Goal: Transaction & Acquisition: Purchase product/service

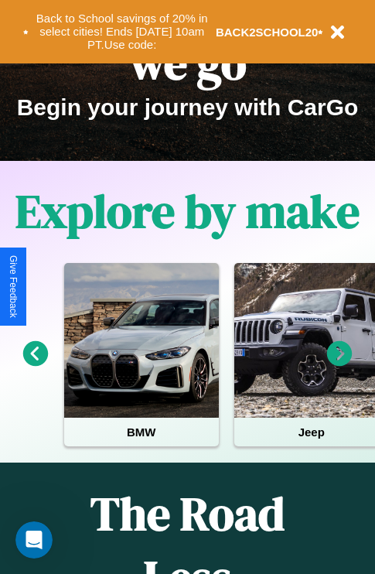
scroll to position [238, 0]
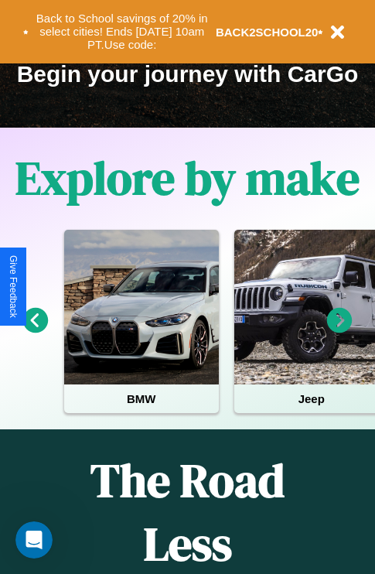
click at [340, 331] on icon at bounding box center [340, 321] width 26 height 26
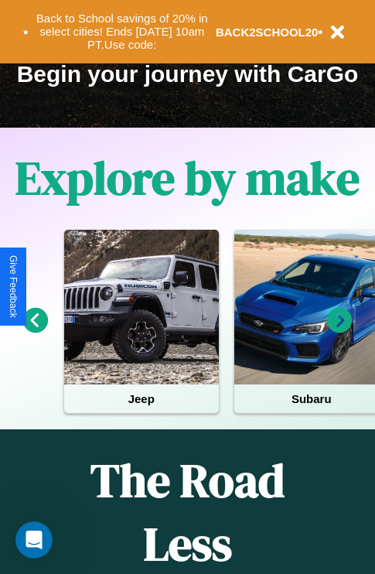
click at [340, 331] on icon at bounding box center [340, 321] width 26 height 26
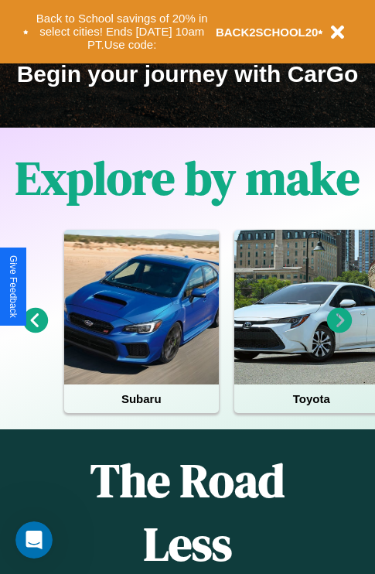
click at [340, 331] on icon at bounding box center [340, 321] width 26 height 26
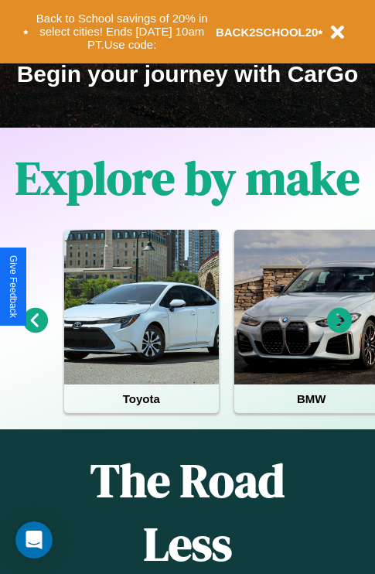
click at [340, 331] on icon at bounding box center [340, 321] width 26 height 26
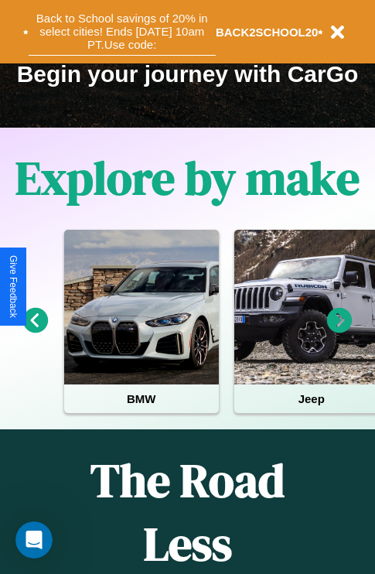
click at [121, 32] on button "Back to School savings of 20% in select cities! Ends 9/1 at 10am PT. Use code:" at bounding box center [122, 32] width 187 height 48
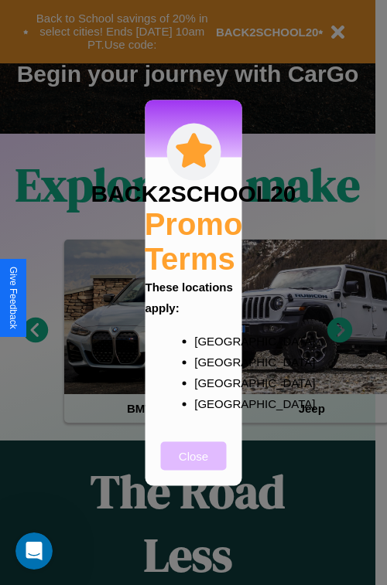
click at [193, 466] on button "Close" at bounding box center [194, 456] width 66 height 29
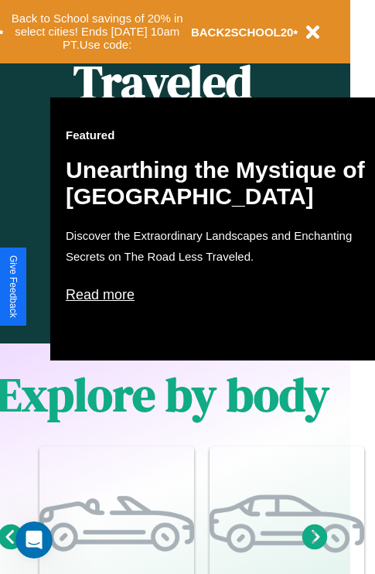
scroll to position [771, 25]
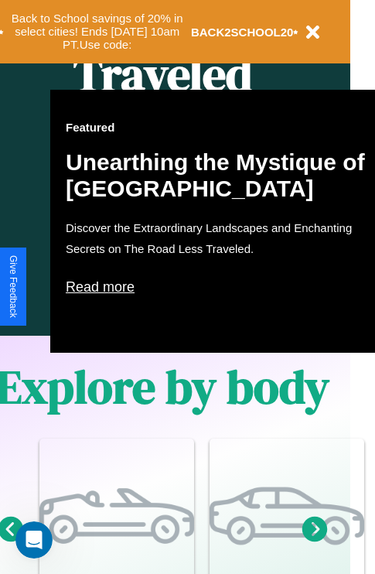
click at [220, 287] on p "Read more" at bounding box center [220, 287] width 309 height 25
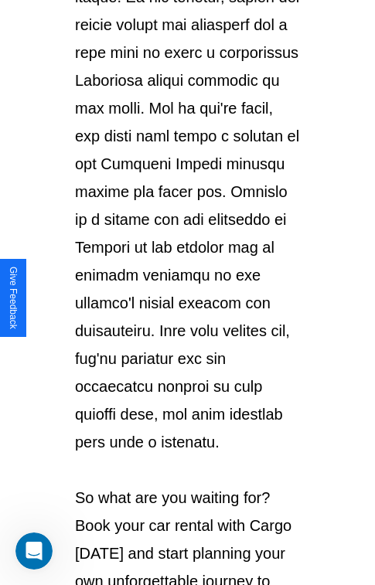
scroll to position [2674, 0]
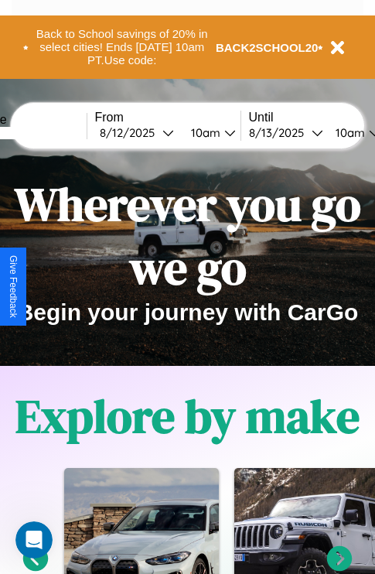
click at [52, 132] on input "text" at bounding box center [29, 133] width 116 height 12
type input "*******"
click at [155, 132] on div "8 / 12 / 2025" at bounding box center [131, 132] width 63 height 15
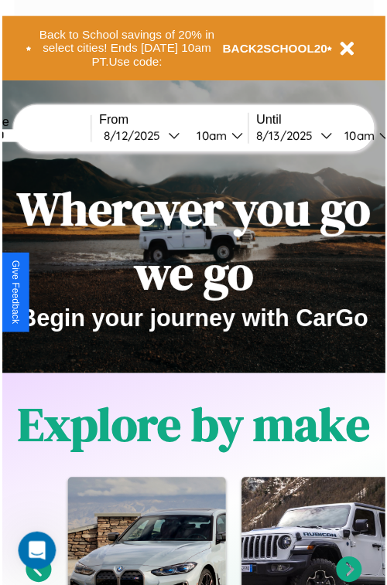
select select "*"
select select "****"
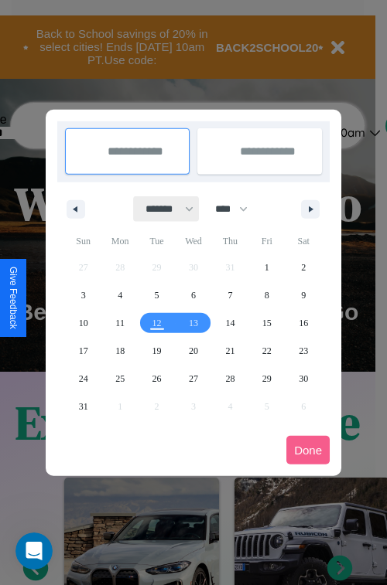
click at [162, 209] on select "******* ******** ***** ***** *** **** **** ****** ********* ******* ******** **…" at bounding box center [167, 209] width 66 height 26
select select "*"
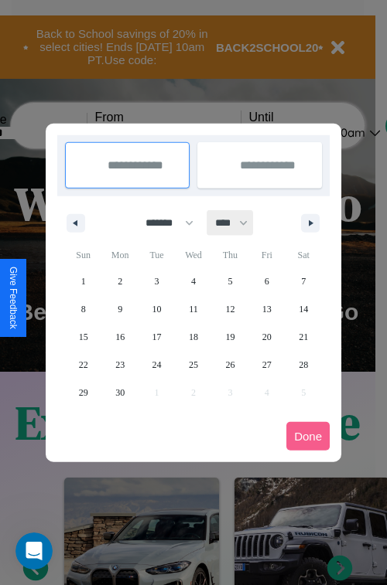
click at [238, 223] on select "**** **** **** **** **** **** **** **** **** **** **** **** **** **** **** ****…" at bounding box center [230, 223] width 46 height 26
select select "****"
click at [193, 309] on span "10" at bounding box center [193, 309] width 9 height 28
type input "**********"
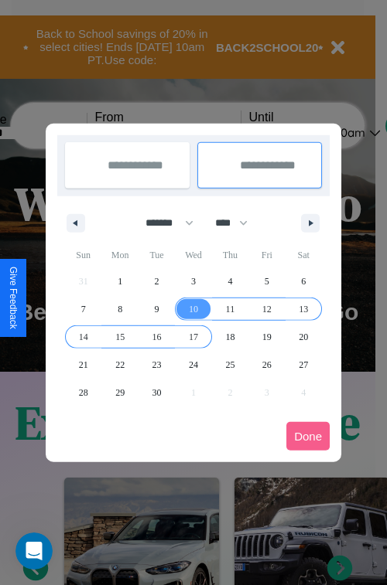
click at [193, 336] on span "17" at bounding box center [193, 337] width 9 height 28
type input "**********"
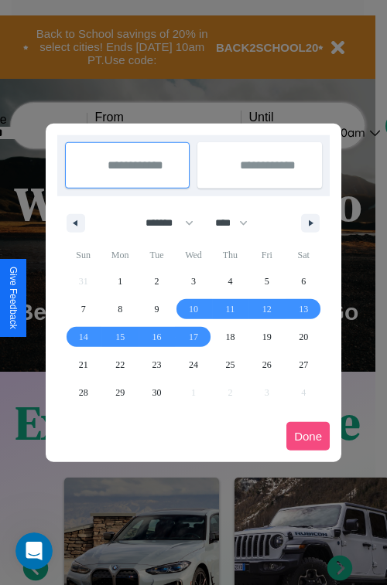
click at [308, 436] on button "Done" at bounding box center [307, 436] width 43 height 29
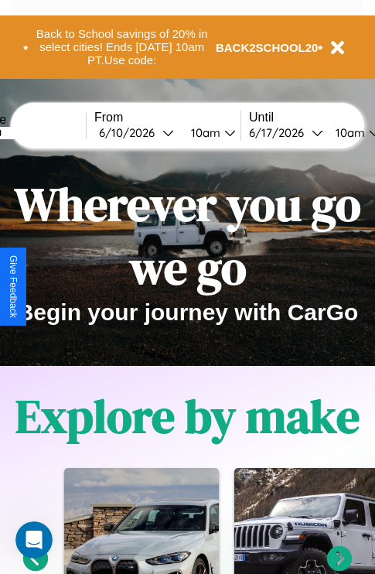
click at [223, 132] on div "10am" at bounding box center [203, 132] width 41 height 15
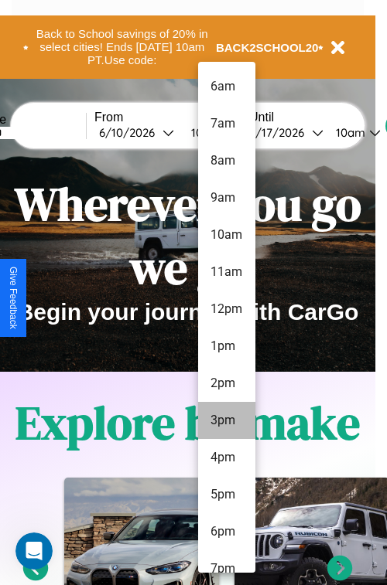
click at [226, 421] on li "3pm" at bounding box center [226, 420] width 57 height 37
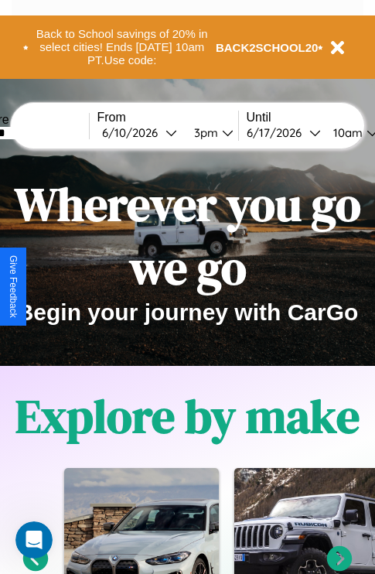
click at [365, 132] on div "10am" at bounding box center [346, 132] width 41 height 15
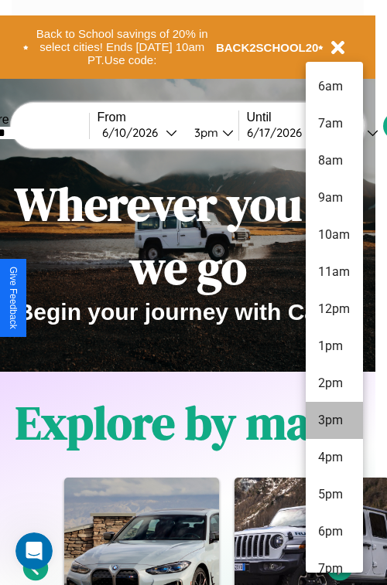
click at [333, 421] on li "3pm" at bounding box center [333, 420] width 57 height 37
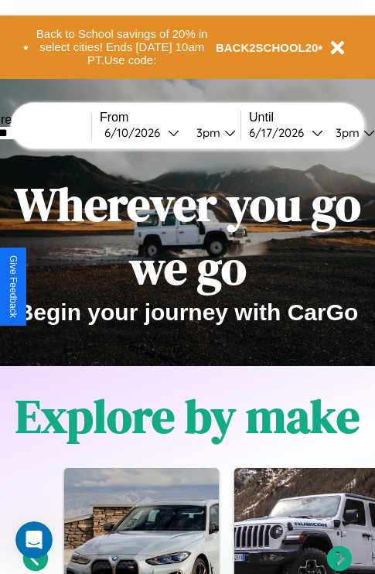
scroll to position [0, 52]
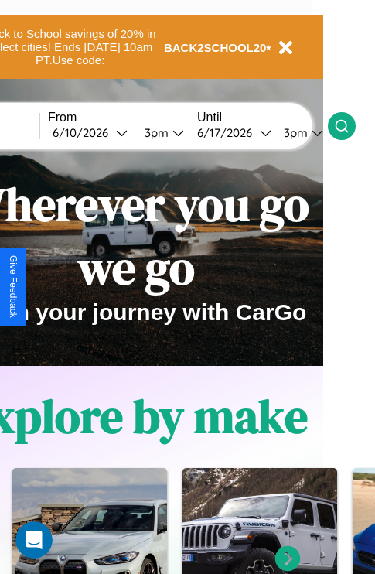
click at [350, 125] on icon at bounding box center [341, 125] width 15 height 15
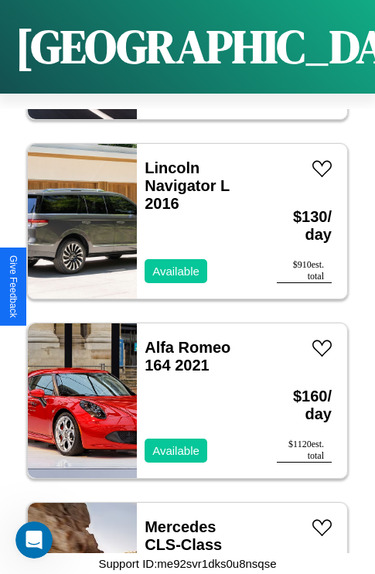
scroll to position [3647, 0]
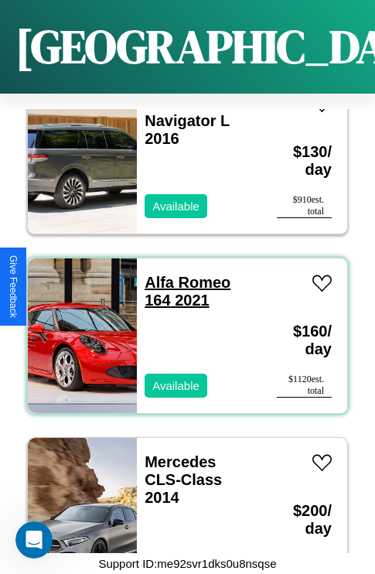
click at [183, 274] on link "Alfa Romeo 164 2021" at bounding box center [188, 291] width 86 height 35
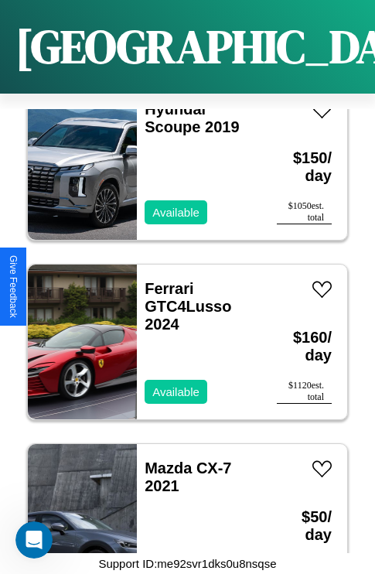
scroll to position [5082, 0]
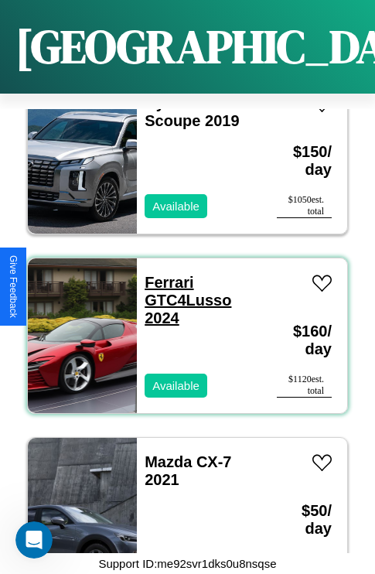
click at [164, 274] on link "Ferrari GTC4Lusso 2024" at bounding box center [188, 300] width 87 height 53
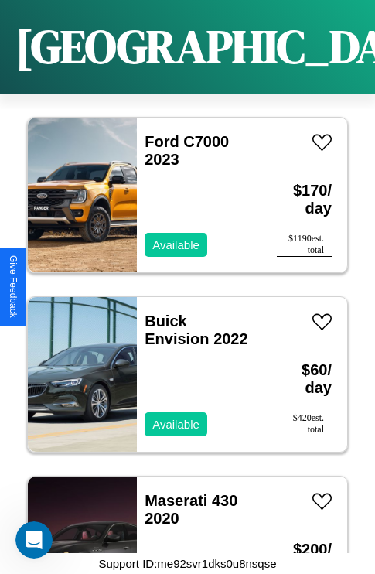
scroll to position [8850, 0]
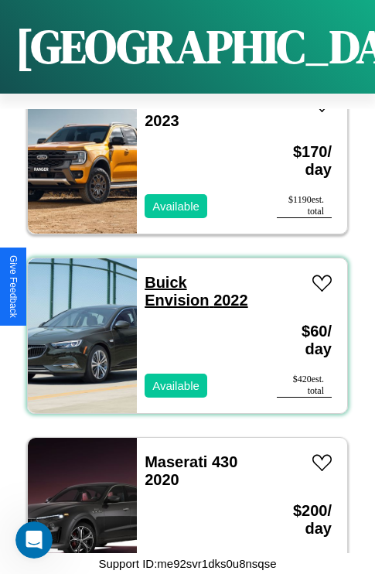
click at [161, 274] on link "Buick Envision 2022" at bounding box center [196, 291] width 103 height 35
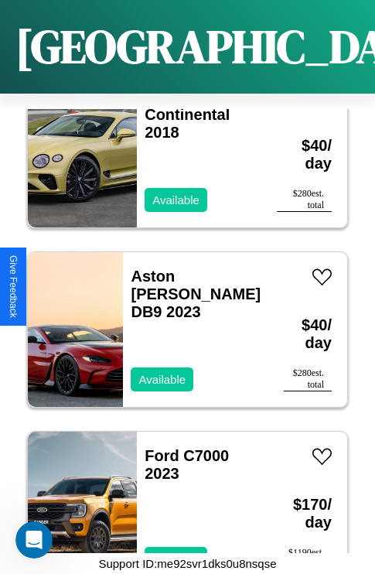
scroll to position [2570, 0]
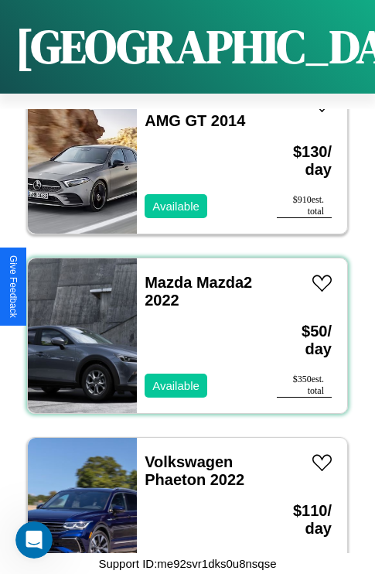
click at [182, 326] on div "Mazda Mazda2 2022 Available" at bounding box center [199, 335] width 125 height 155
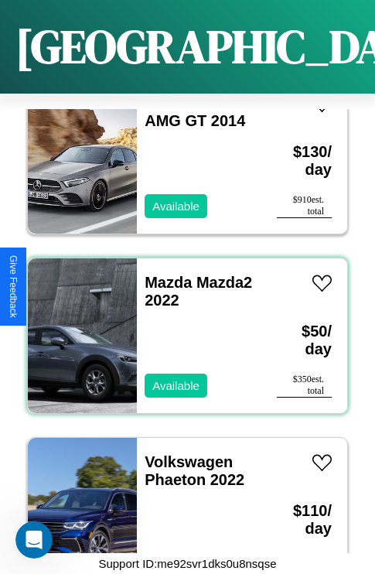
click at [182, 326] on div "Mazda Mazda2 2022 Available" at bounding box center [199, 335] width 125 height 155
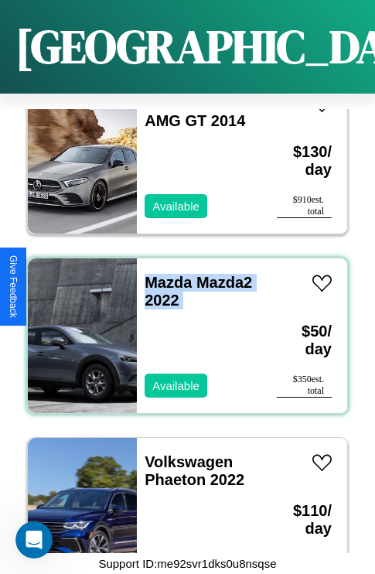
click at [182, 326] on div "Mazda Mazda2 2022 Available" at bounding box center [199, 335] width 125 height 155
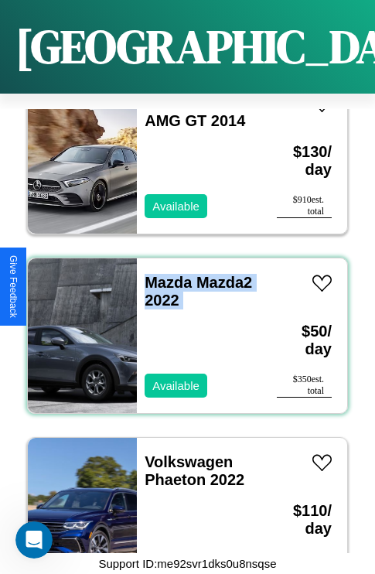
click at [182, 326] on div "Mazda Mazda2 2022 Available" at bounding box center [199, 335] width 125 height 155
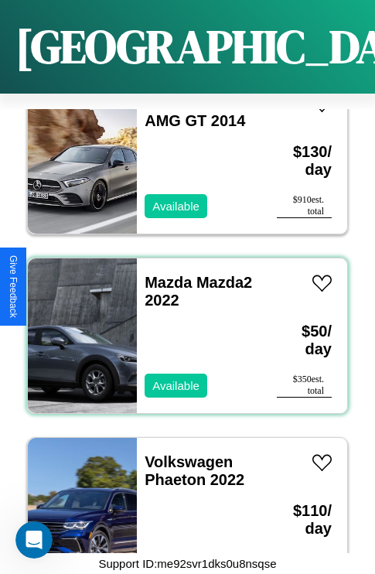
click at [182, 326] on div "Mazda Mazda2 2022 Available" at bounding box center [199, 335] width 125 height 155
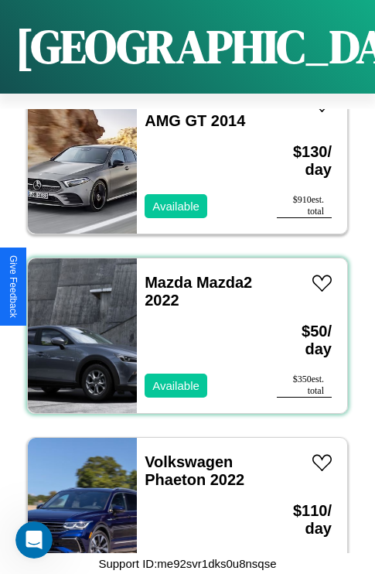
click at [182, 326] on div "Mazda Mazda2 2022 Available" at bounding box center [199, 335] width 125 height 155
click at [163, 274] on link "Mazda Mazda2 2022" at bounding box center [199, 291] width 108 height 35
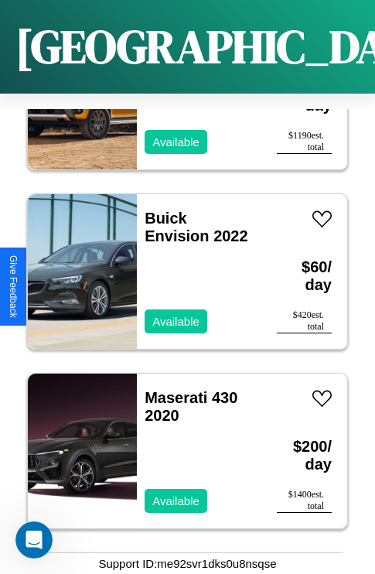
scroll to position [9030, 0]
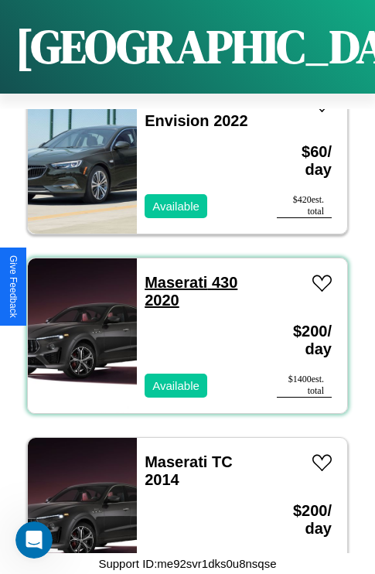
click at [171, 274] on link "Maserati 430 2020" at bounding box center [191, 291] width 93 height 35
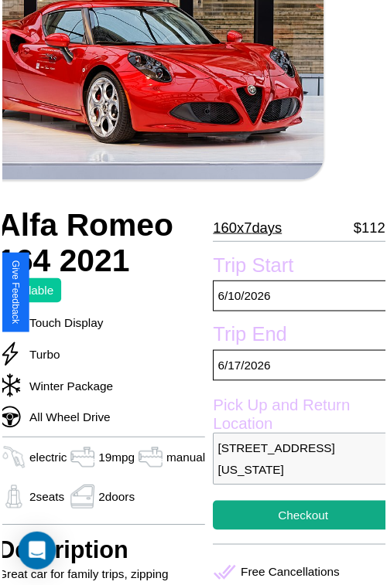
scroll to position [139, 62]
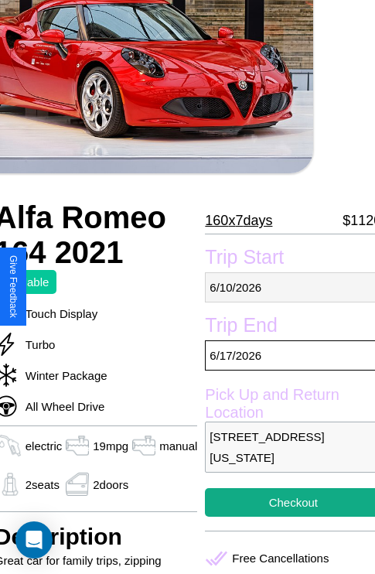
click at [287, 287] on p "[DATE]" at bounding box center [293, 287] width 176 height 30
select select "*"
select select "****"
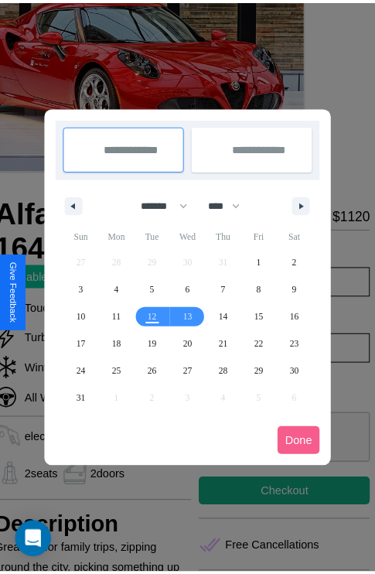
scroll to position [0, 62]
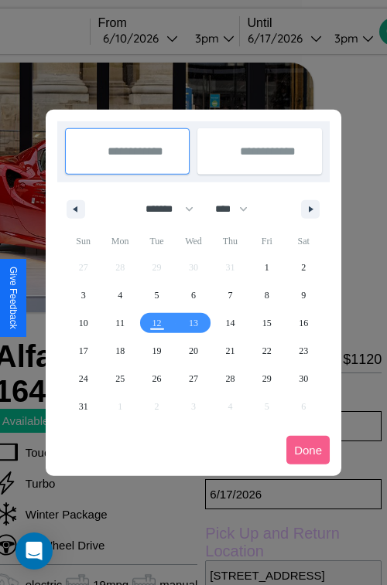
click at [162, 38] on div at bounding box center [193, 292] width 387 height 585
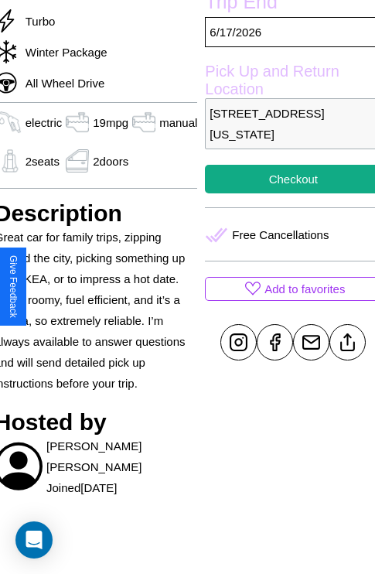
scroll to position [517, 62]
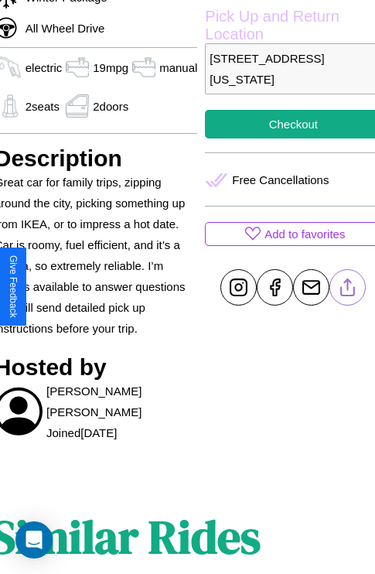
click at [348, 287] on line at bounding box center [348, 284] width 0 height 11
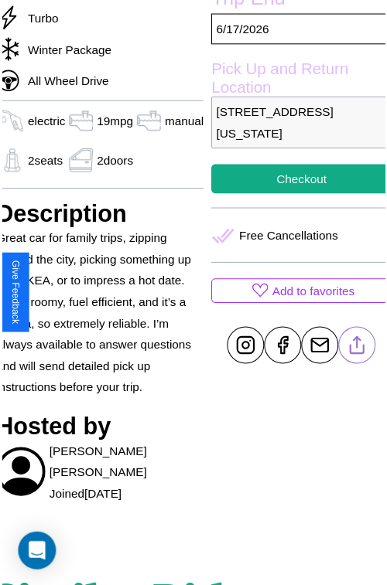
scroll to position [464, 62]
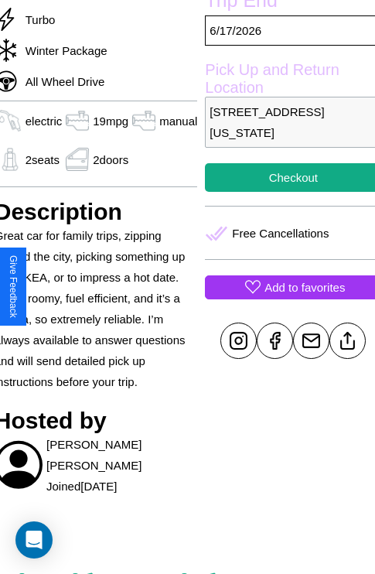
click at [287, 287] on p "Add to favorites" at bounding box center [305, 287] width 80 height 21
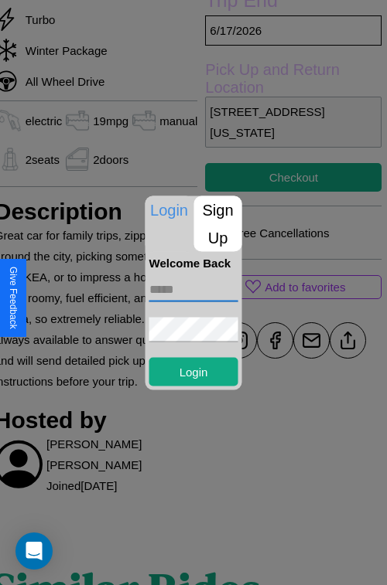
click at [193, 289] on input "text" at bounding box center [193, 289] width 89 height 25
type input "**********"
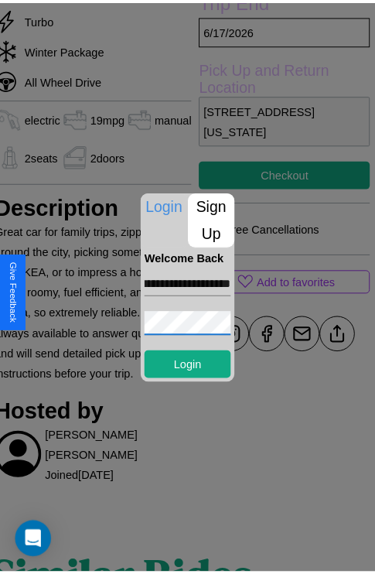
scroll to position [0, 0]
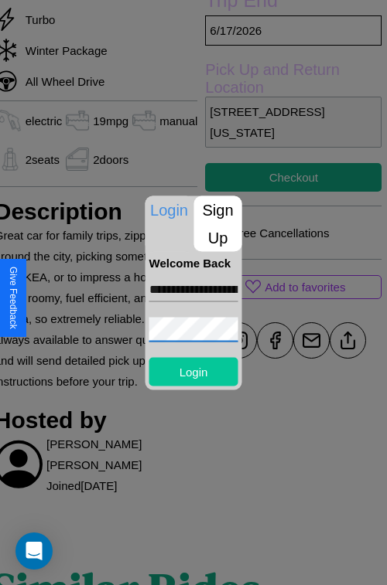
click at [193, 371] on button "Login" at bounding box center [193, 371] width 89 height 29
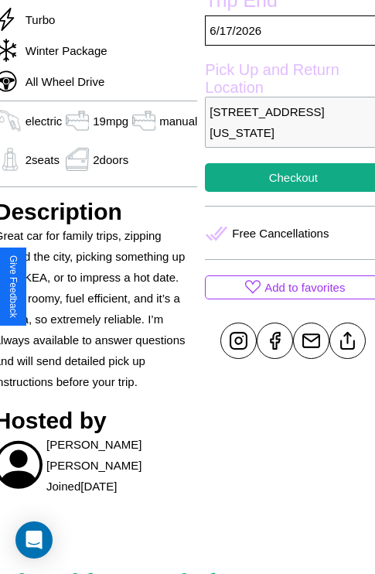
scroll to position [464, 62]
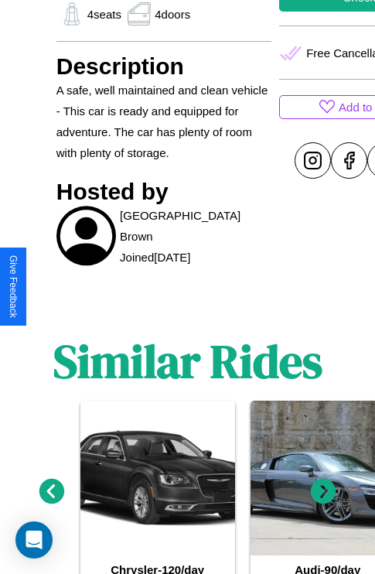
scroll to position [705, 0]
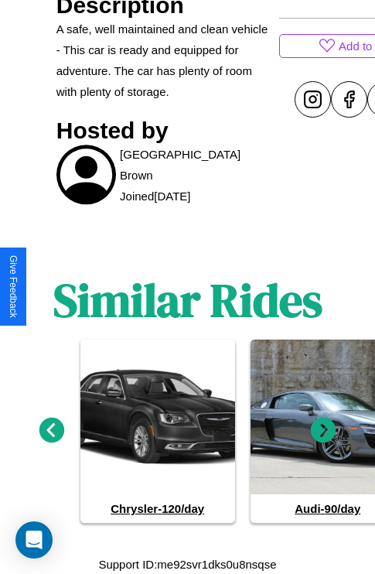
click at [323, 430] on icon at bounding box center [324, 431] width 26 height 26
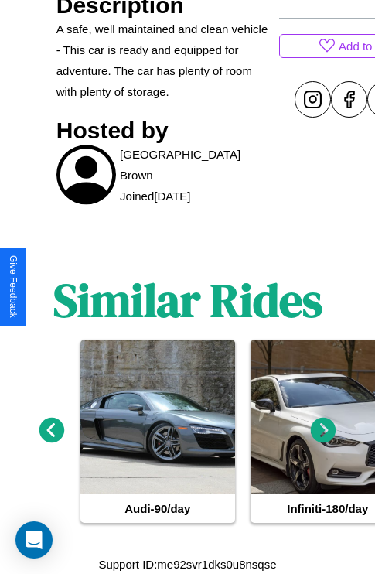
click at [323, 430] on icon at bounding box center [324, 431] width 26 height 26
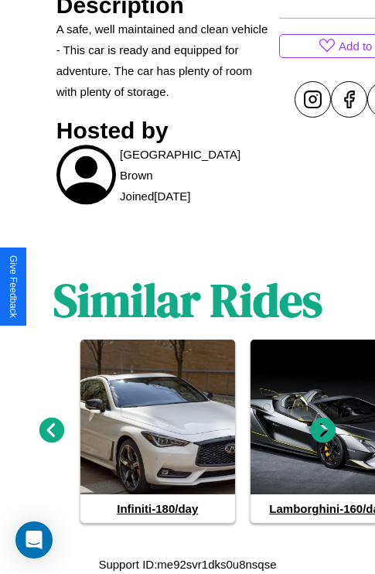
click at [323, 430] on icon at bounding box center [324, 431] width 26 height 26
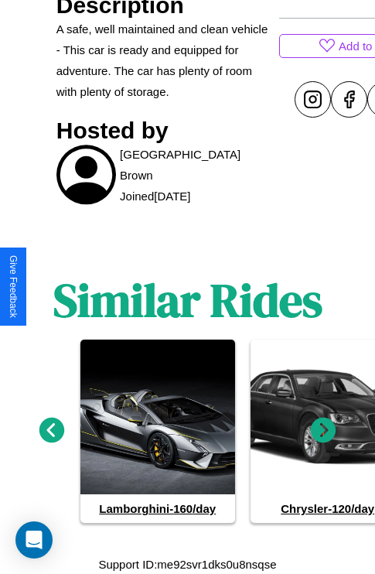
click at [323, 430] on icon at bounding box center [324, 431] width 26 height 26
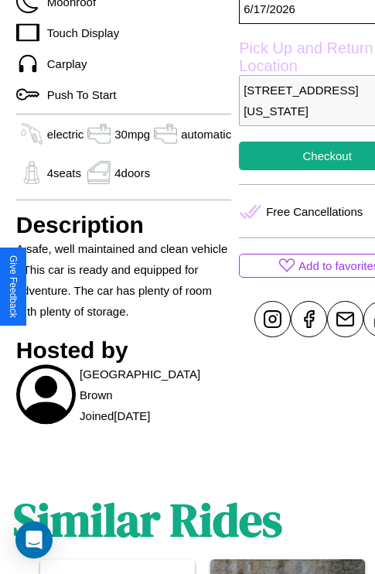
scroll to position [299, 74]
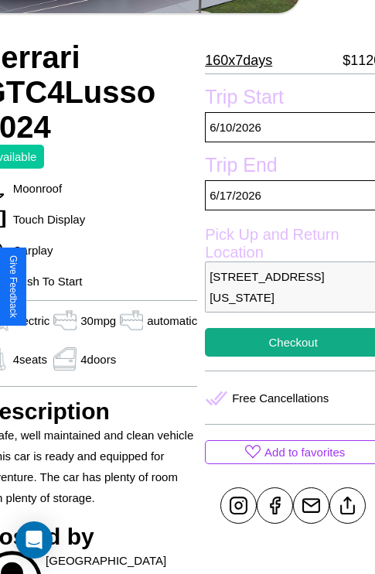
click at [286, 286] on p "6543 Elm Street Atlanta Georgia 67870 United States" at bounding box center [293, 286] width 176 height 51
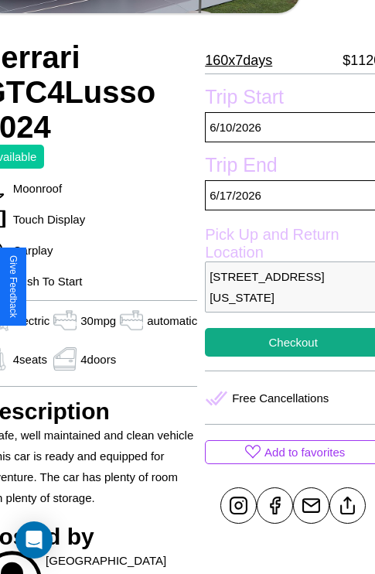
click at [286, 286] on p "6543 Elm Street Atlanta Georgia 67870 United States" at bounding box center [293, 286] width 176 height 51
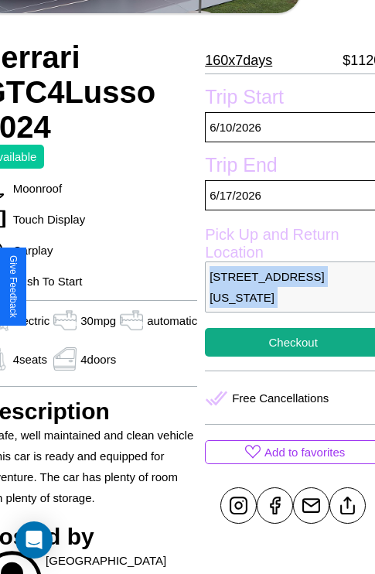
click at [286, 286] on p "6543 Elm Street Atlanta Georgia 67870 United States" at bounding box center [293, 286] width 176 height 51
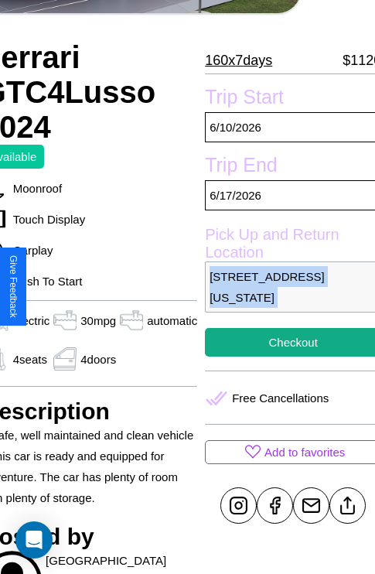
click at [286, 286] on p "6543 Elm Street Atlanta Georgia 67870 United States" at bounding box center [293, 286] width 176 height 51
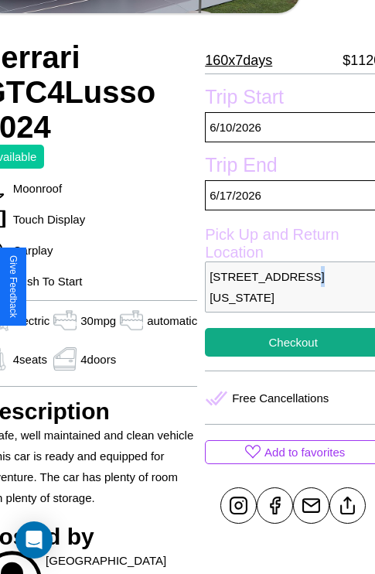
click at [286, 286] on p "6543 Elm Street Atlanta Georgia 67870 United States" at bounding box center [293, 286] width 176 height 51
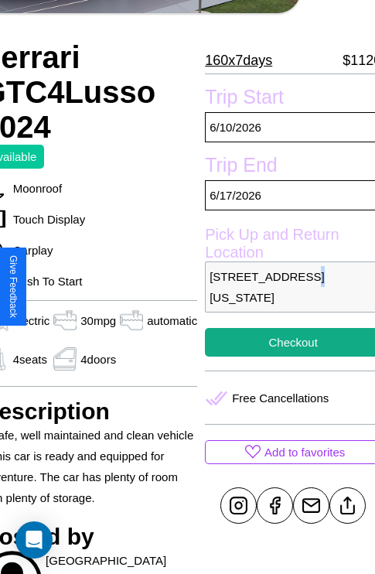
click at [286, 286] on p "6543 Elm Street Atlanta Georgia 67870 United States" at bounding box center [293, 286] width 176 height 51
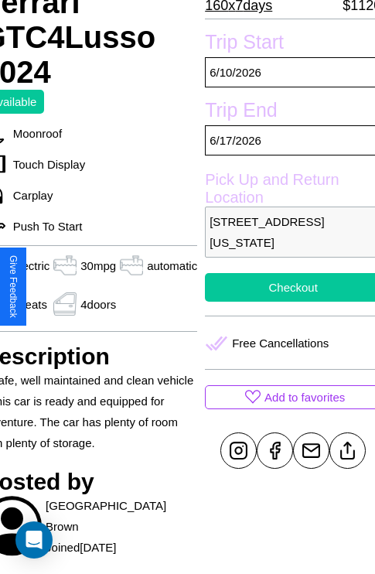
click at [286, 287] on button "Checkout" at bounding box center [293, 287] width 176 height 29
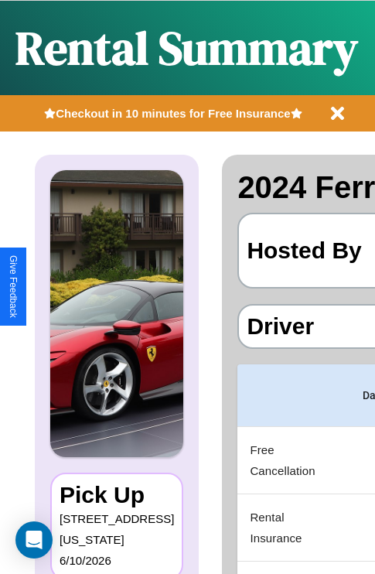
scroll to position [0, 292]
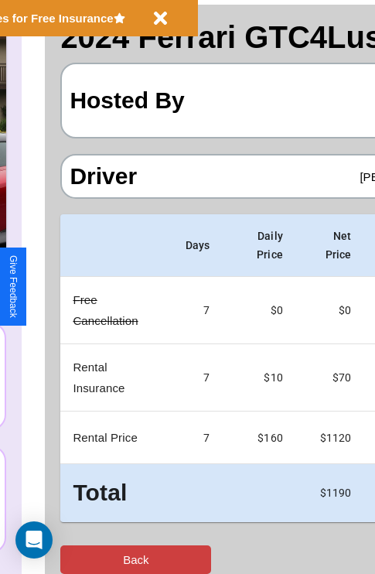
click at [75, 559] on button "Back" at bounding box center [135, 559] width 151 height 29
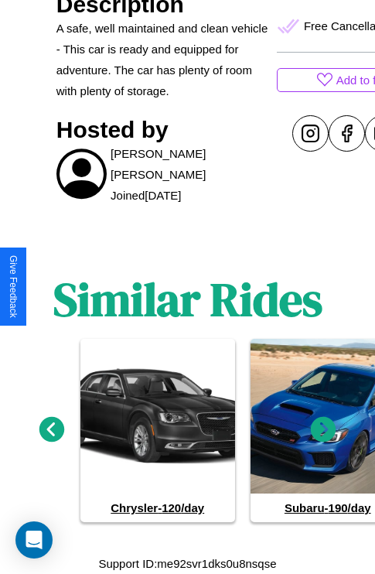
scroll to position [736, 0]
click at [323, 430] on icon at bounding box center [324, 430] width 26 height 26
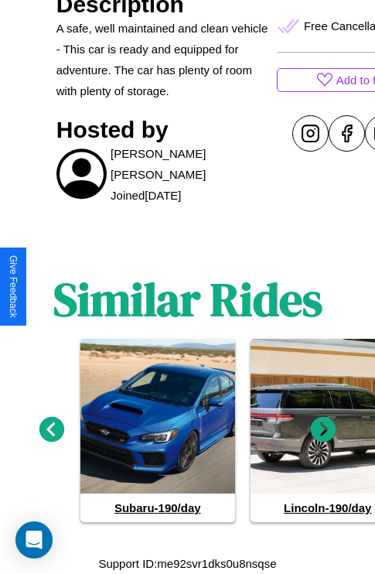
click at [51, 430] on icon at bounding box center [52, 430] width 26 height 26
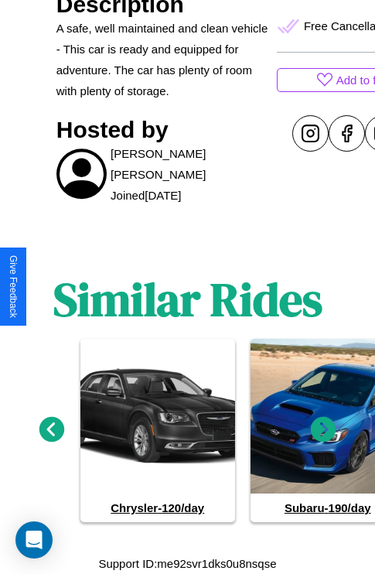
click at [51, 430] on icon at bounding box center [52, 430] width 26 height 26
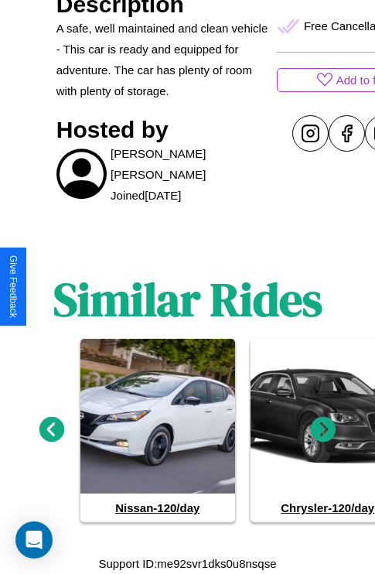
click at [51, 430] on icon at bounding box center [52, 430] width 26 height 26
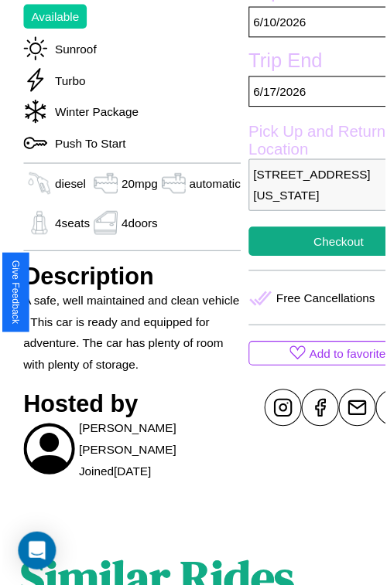
scroll to position [169, 68]
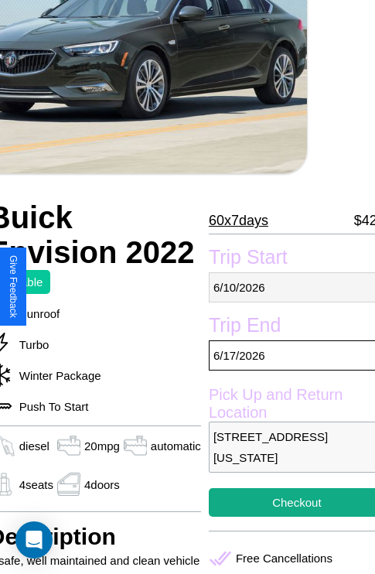
click at [286, 287] on p "[DATE]" at bounding box center [297, 287] width 176 height 30
select select "*"
select select "****"
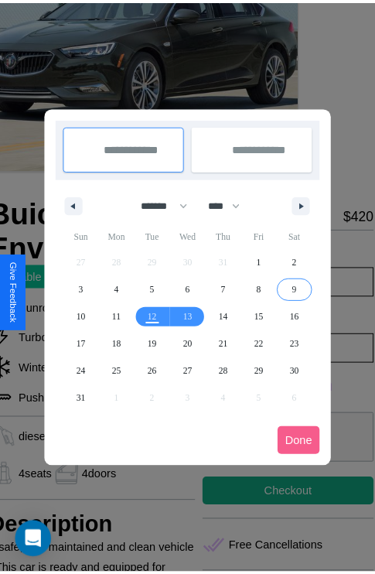
scroll to position [0, 68]
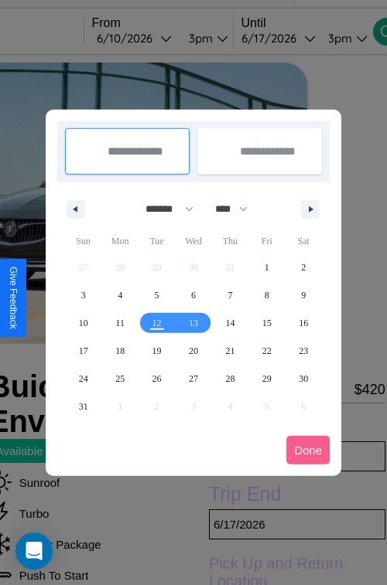
click at [155, 38] on div at bounding box center [193, 292] width 387 height 585
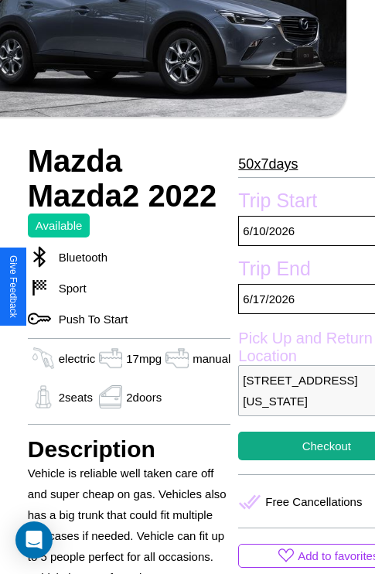
scroll to position [494, 62]
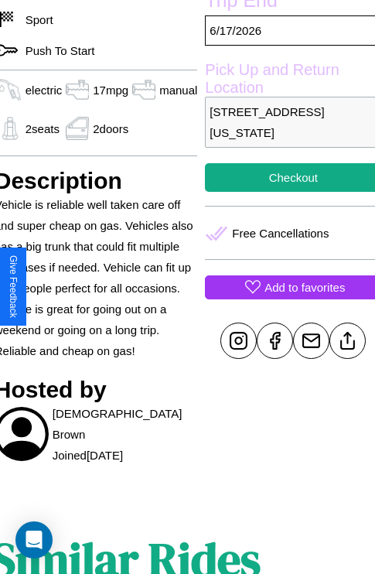
click at [287, 287] on p "Add to favorites" at bounding box center [305, 287] width 80 height 21
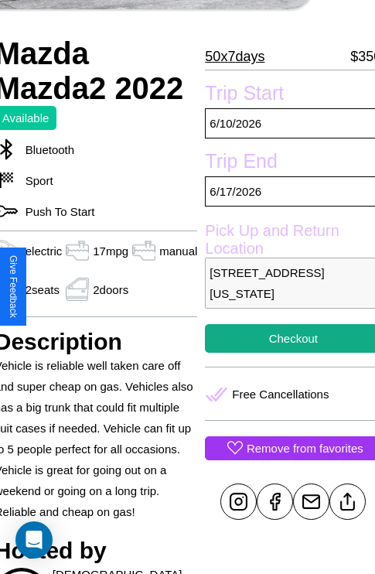
scroll to position [329, 62]
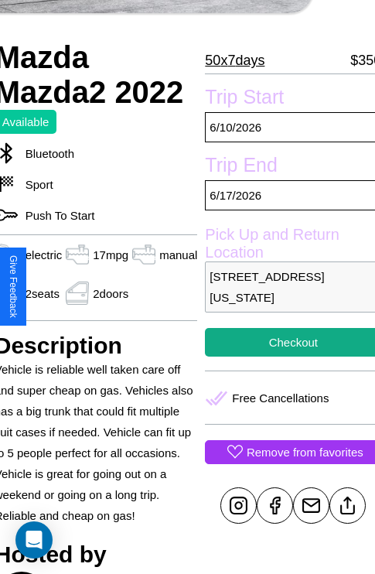
click at [287, 286] on p "[STREET_ADDRESS][US_STATE]" at bounding box center [293, 286] width 176 height 51
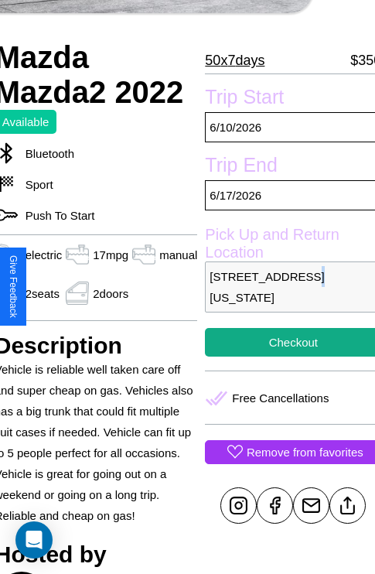
click at [287, 286] on p "[STREET_ADDRESS][US_STATE]" at bounding box center [293, 286] width 176 height 51
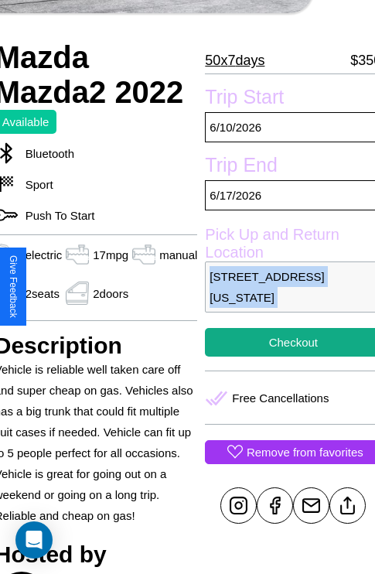
click at [287, 286] on p "[STREET_ADDRESS][US_STATE]" at bounding box center [293, 286] width 176 height 51
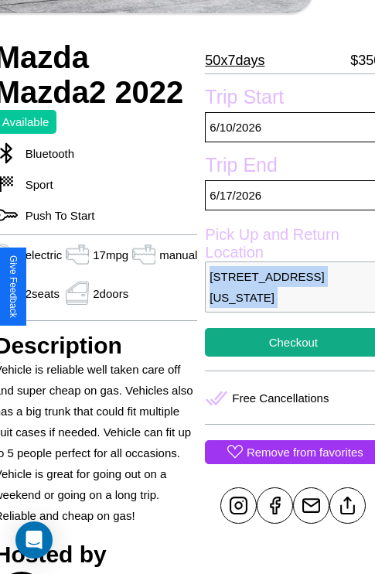
click at [287, 286] on p "[STREET_ADDRESS][US_STATE]" at bounding box center [293, 286] width 176 height 51
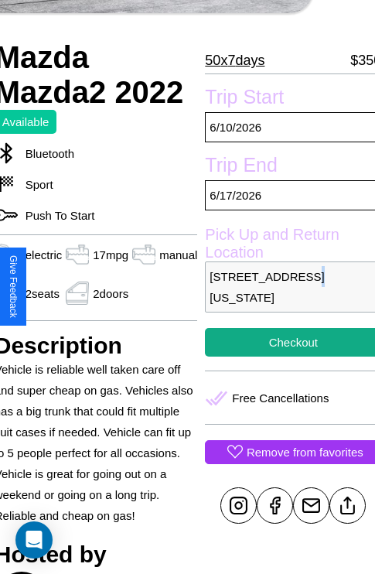
click at [287, 286] on p "[STREET_ADDRESS][US_STATE]" at bounding box center [293, 286] width 176 height 51
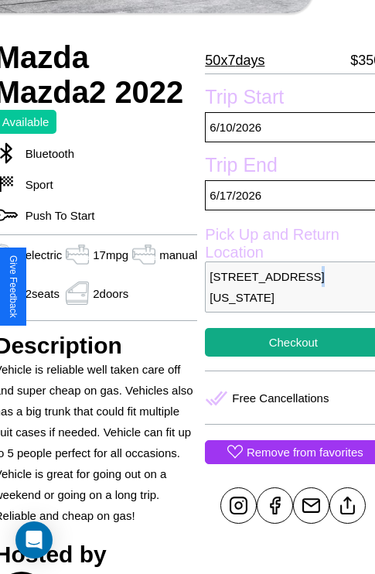
click at [287, 286] on p "[STREET_ADDRESS][US_STATE]" at bounding box center [293, 286] width 176 height 51
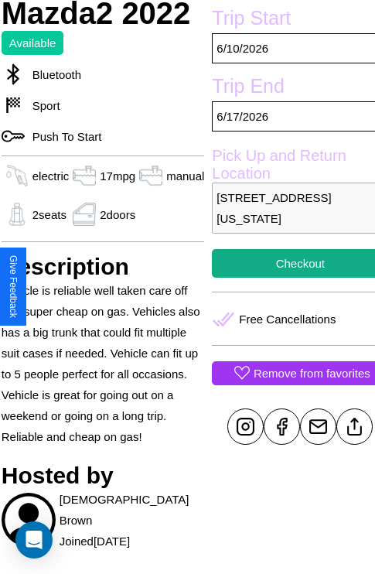
scroll to position [753, 23]
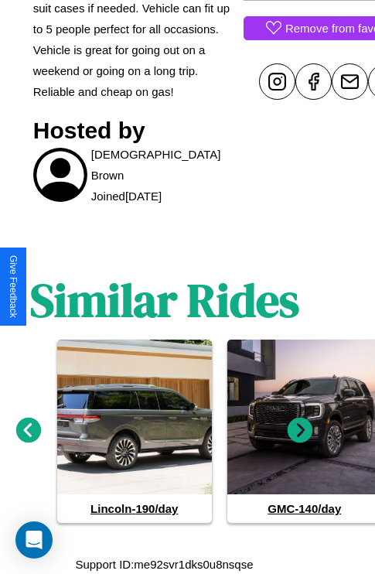
click at [300, 430] on icon at bounding box center [301, 431] width 26 height 26
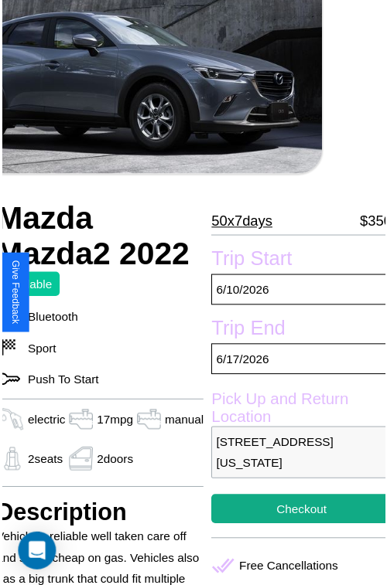
scroll to position [169, 62]
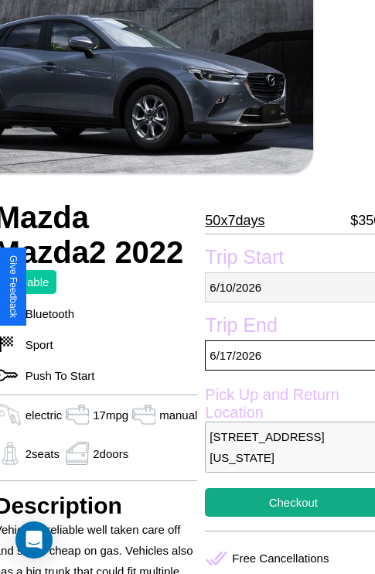
click at [287, 287] on p "[DATE]" at bounding box center [293, 287] width 176 height 30
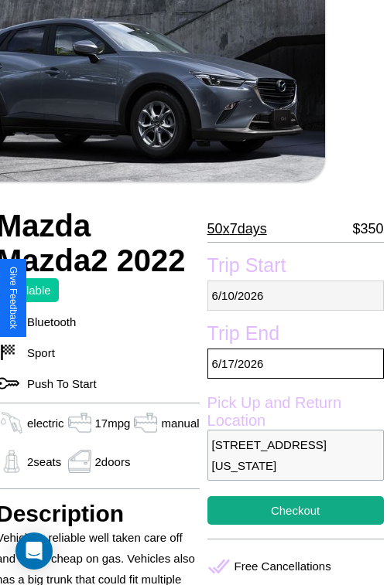
select select "*"
select select "****"
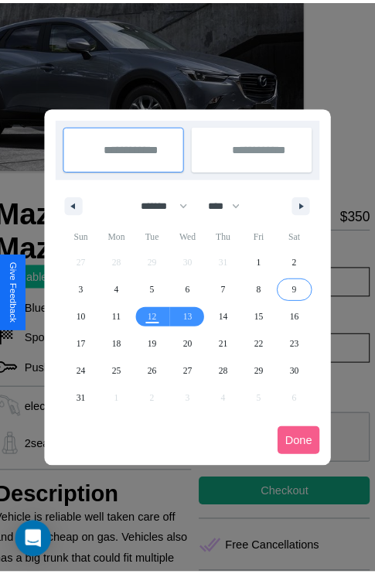
scroll to position [0, 62]
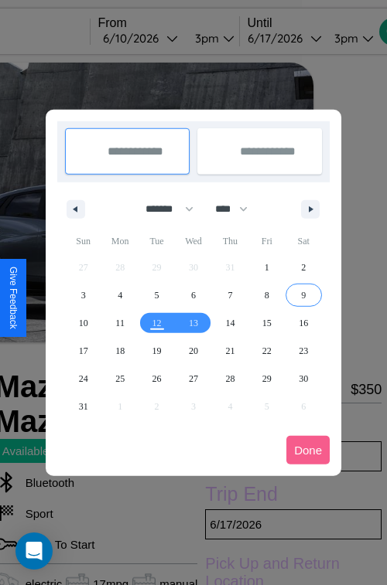
click at [162, 38] on div at bounding box center [193, 292] width 387 height 585
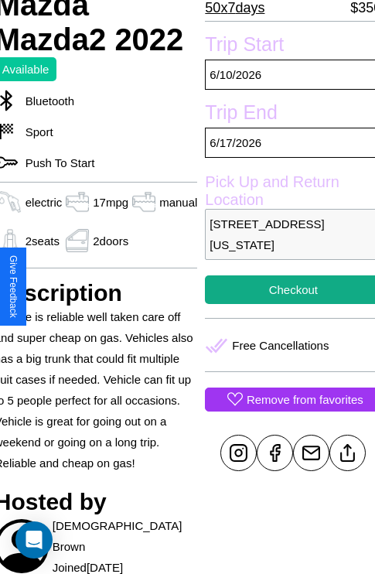
scroll to position [384, 62]
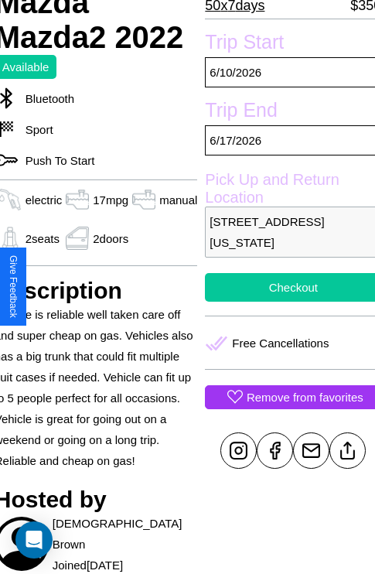
click at [287, 287] on button "Checkout" at bounding box center [293, 287] width 176 height 29
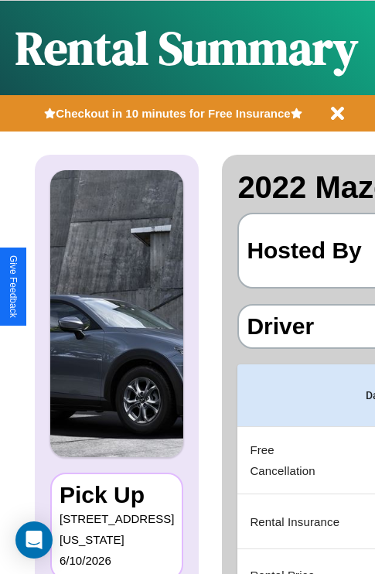
scroll to position [0, 292]
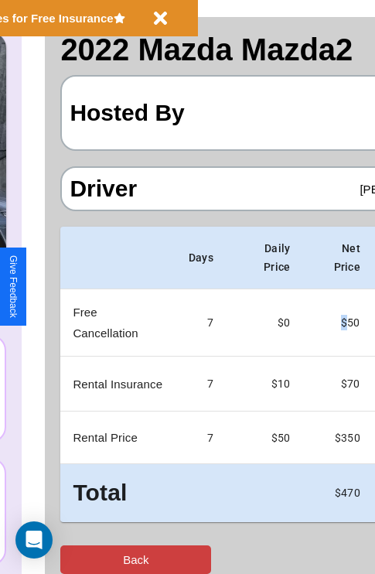
click at [75, 559] on button "Back" at bounding box center [135, 559] width 151 height 29
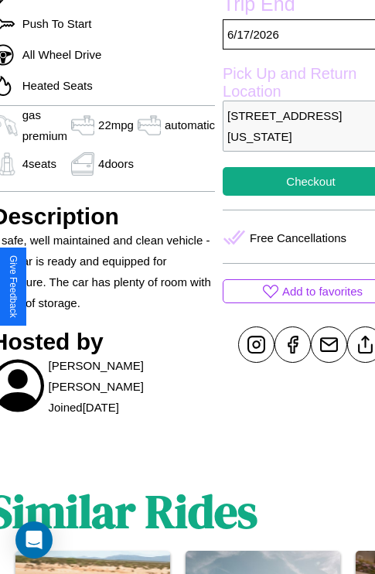
scroll to position [493, 83]
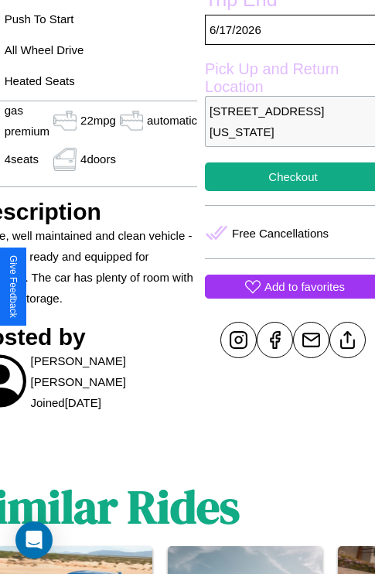
click at [286, 286] on p "Add to favorites" at bounding box center [305, 286] width 80 height 21
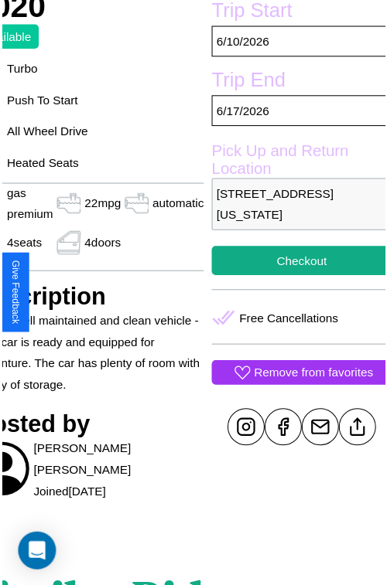
scroll to position [169, 83]
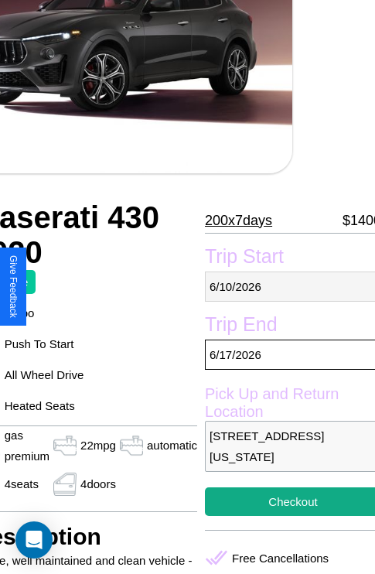
click at [286, 286] on p "[DATE]" at bounding box center [293, 286] width 176 height 30
select select "*"
select select "****"
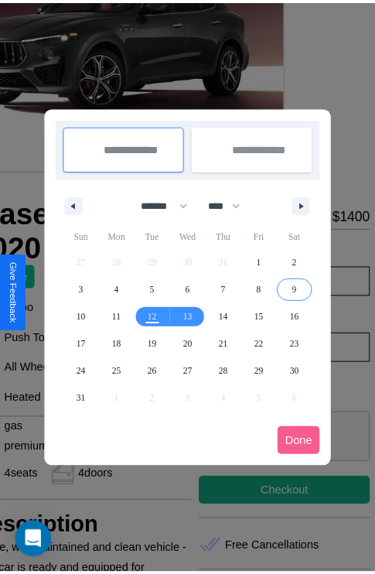
scroll to position [0, 83]
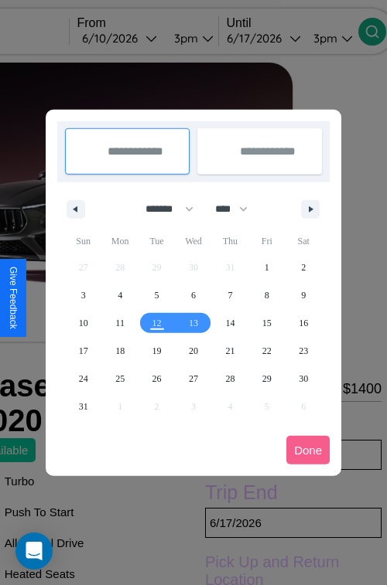
click at [141, 38] on div at bounding box center [193, 292] width 387 height 585
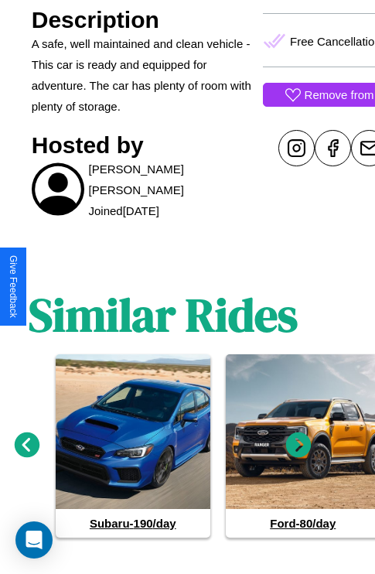
scroll to position [700, 23]
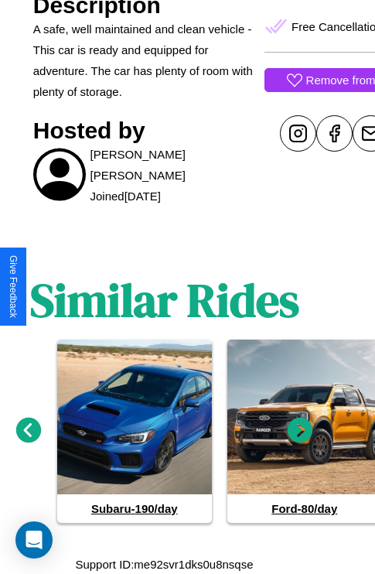
click at [300, 430] on icon at bounding box center [301, 430] width 26 height 26
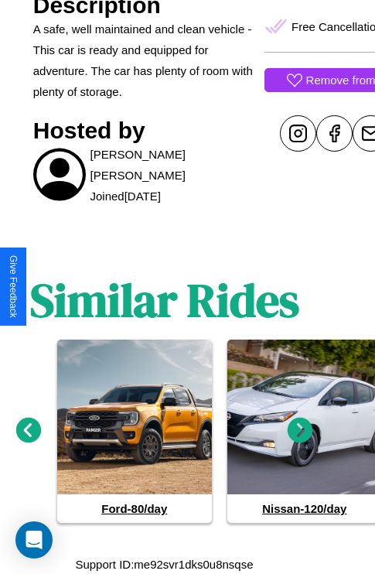
click at [300, 430] on icon at bounding box center [301, 430] width 26 height 26
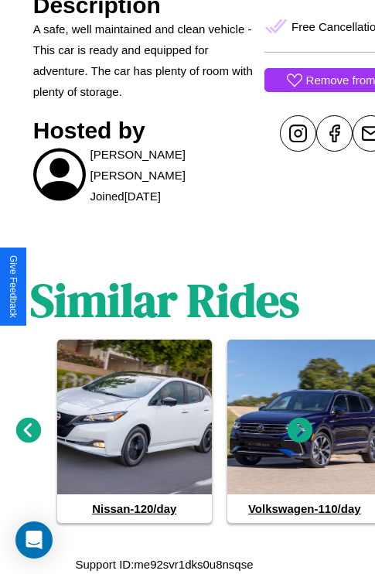
click at [300, 430] on icon at bounding box center [301, 430] width 26 height 26
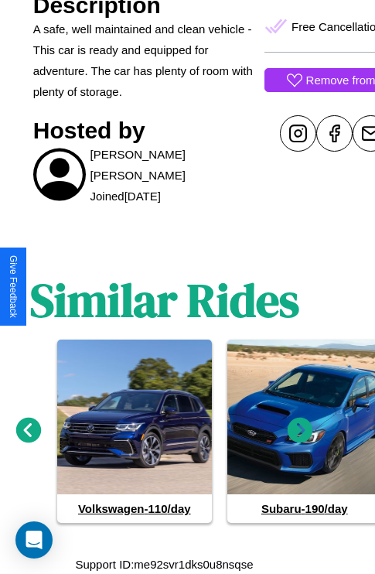
click at [300, 430] on icon at bounding box center [301, 430] width 26 height 26
